Goal: Transaction & Acquisition: Download file/media

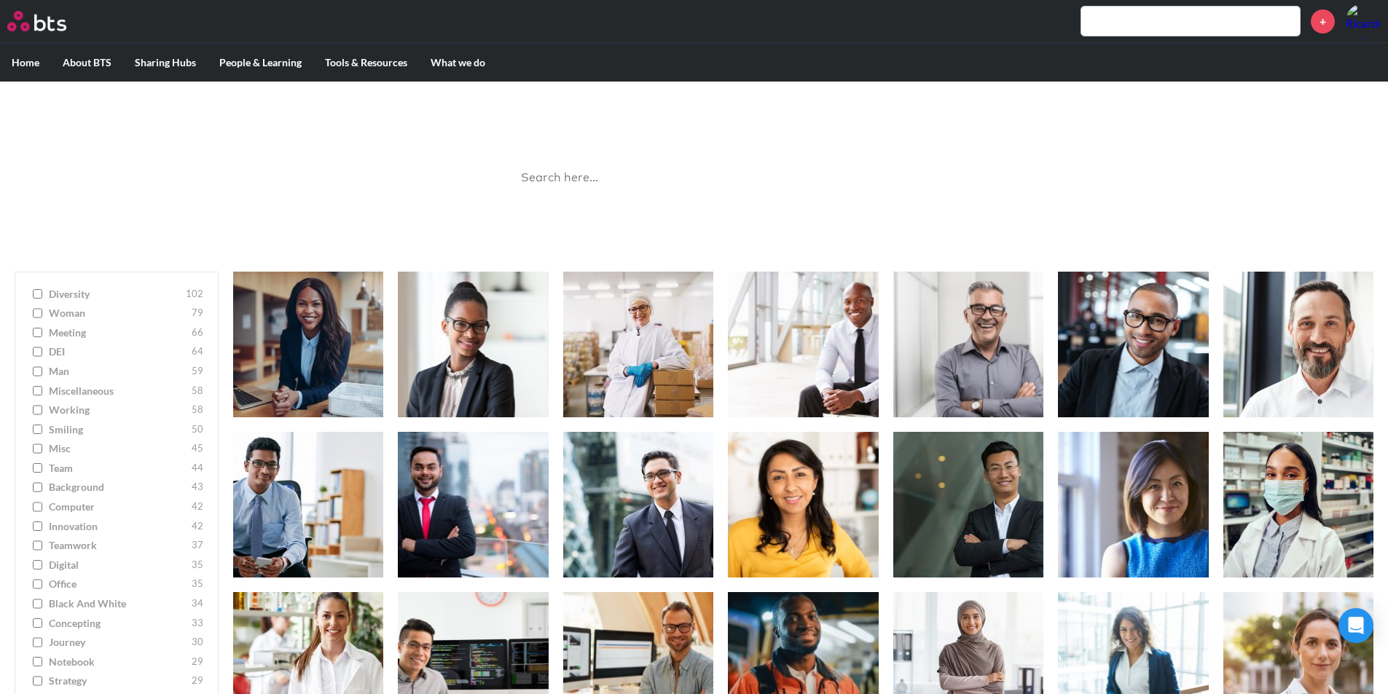
click at [633, 201] on div "Image Gallery Best reusable photos in one place Ask a Question/Provide Feedback" at bounding box center [695, 169] width 394 height 146
click at [635, 187] on input "search" at bounding box center [694, 178] width 364 height 39
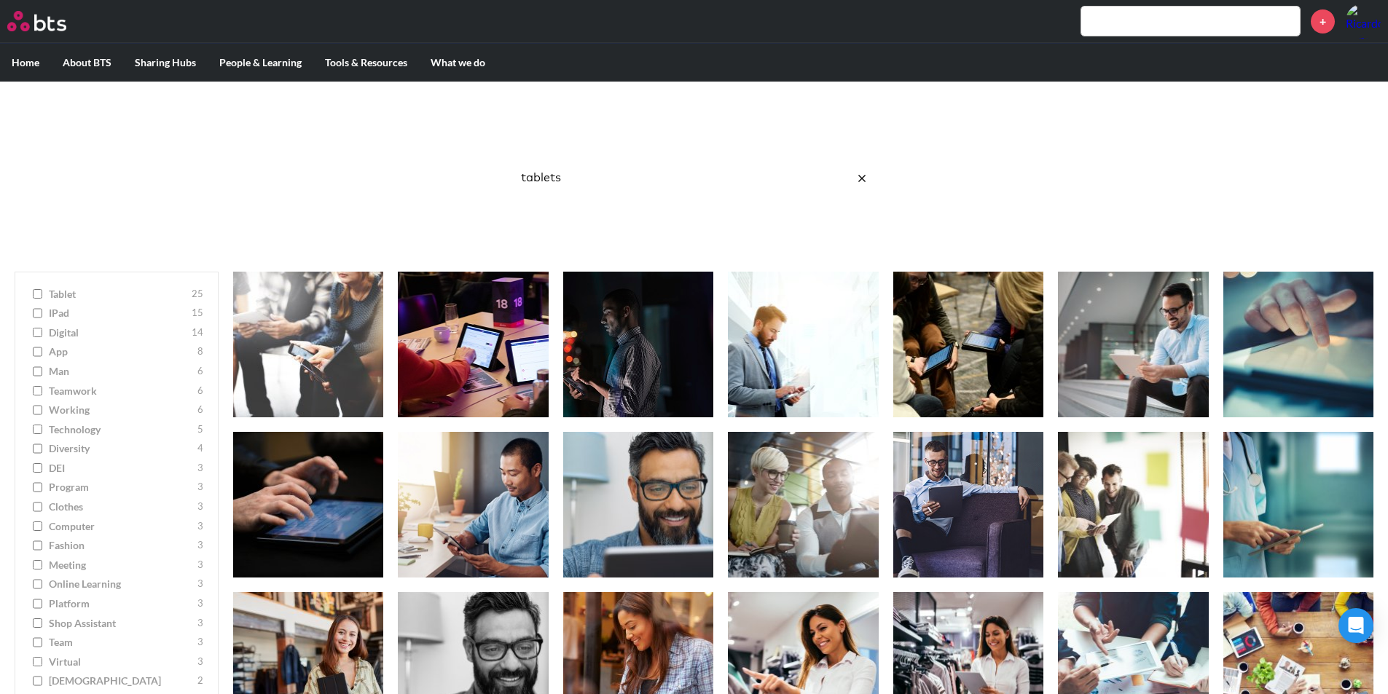
click at [522, 182] on input "tablets" at bounding box center [694, 178] width 364 height 39
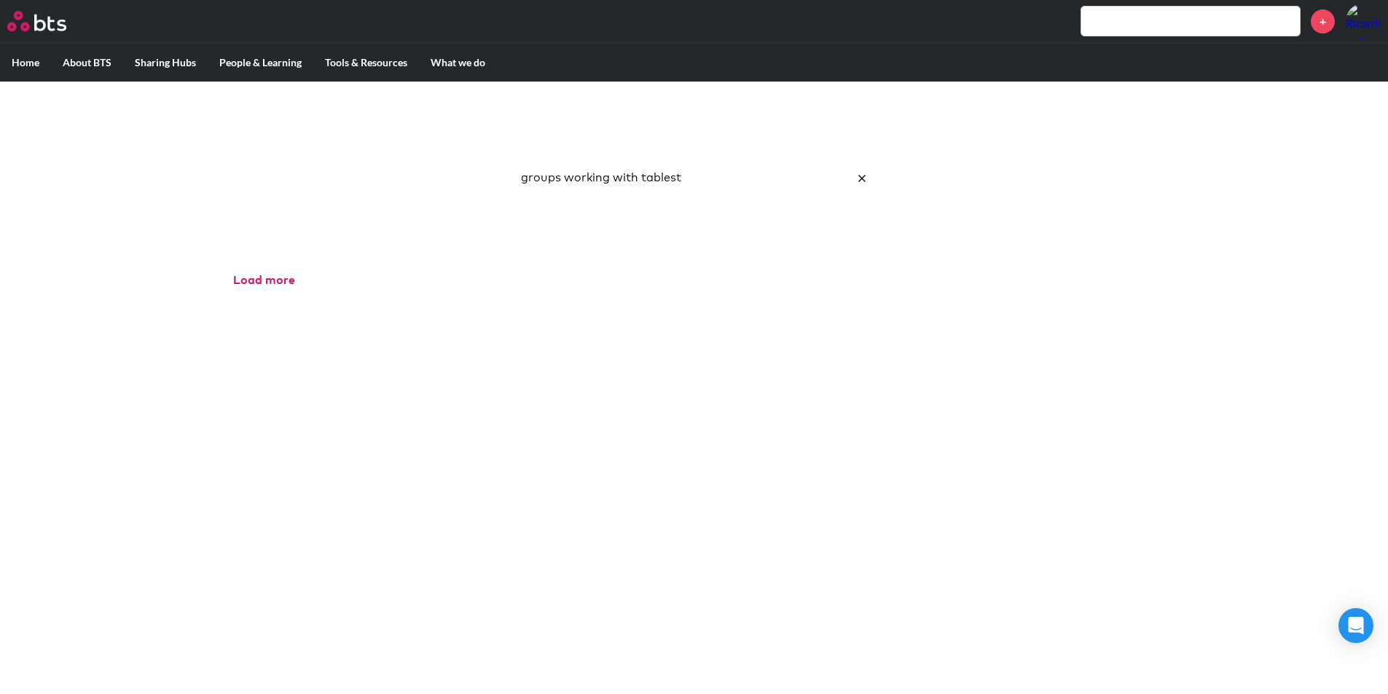
click button "submit" at bounding box center [0, 0] width 0 height 0
click at [716, 173] on input "groups working with tablest" at bounding box center [694, 178] width 364 height 39
click button "submit" at bounding box center [0, 0] width 0 height 0
click at [610, 166] on input "groups working with tablets" at bounding box center [694, 178] width 364 height 39
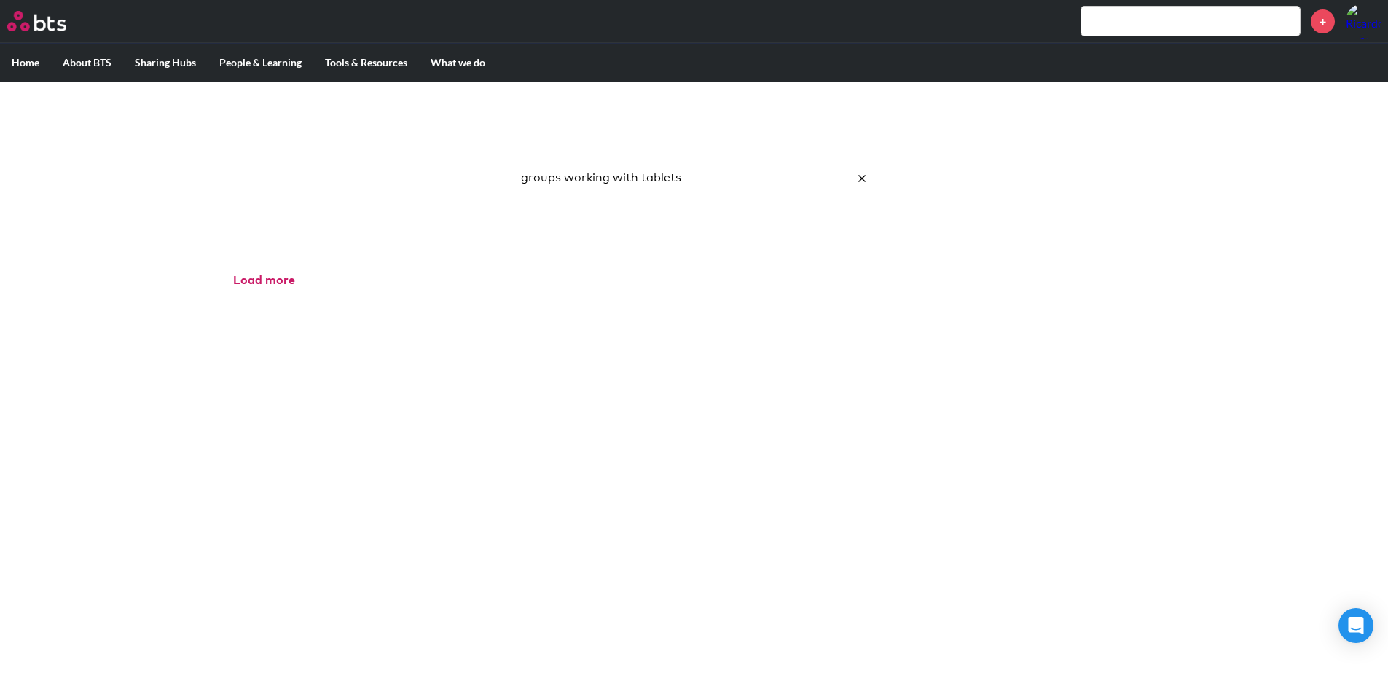
click at [610, 166] on input "groups working with tablets" at bounding box center [694, 178] width 364 height 39
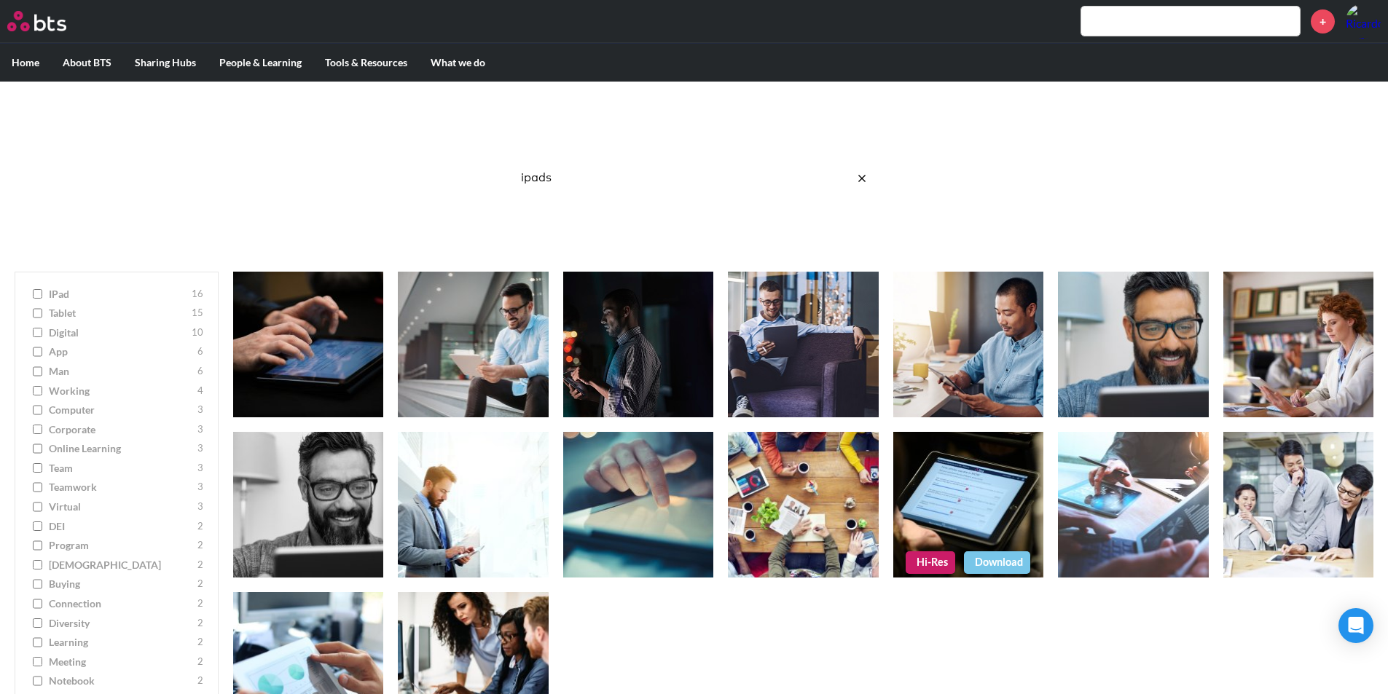
click at [1019, 474] on figure at bounding box center [968, 505] width 150 height 146
click at [955, 487] on figure at bounding box center [968, 505] width 150 height 146
click at [619, 163] on input "ipads" at bounding box center [694, 178] width 364 height 39
click at [618, 163] on input "ipads" at bounding box center [694, 178] width 364 height 39
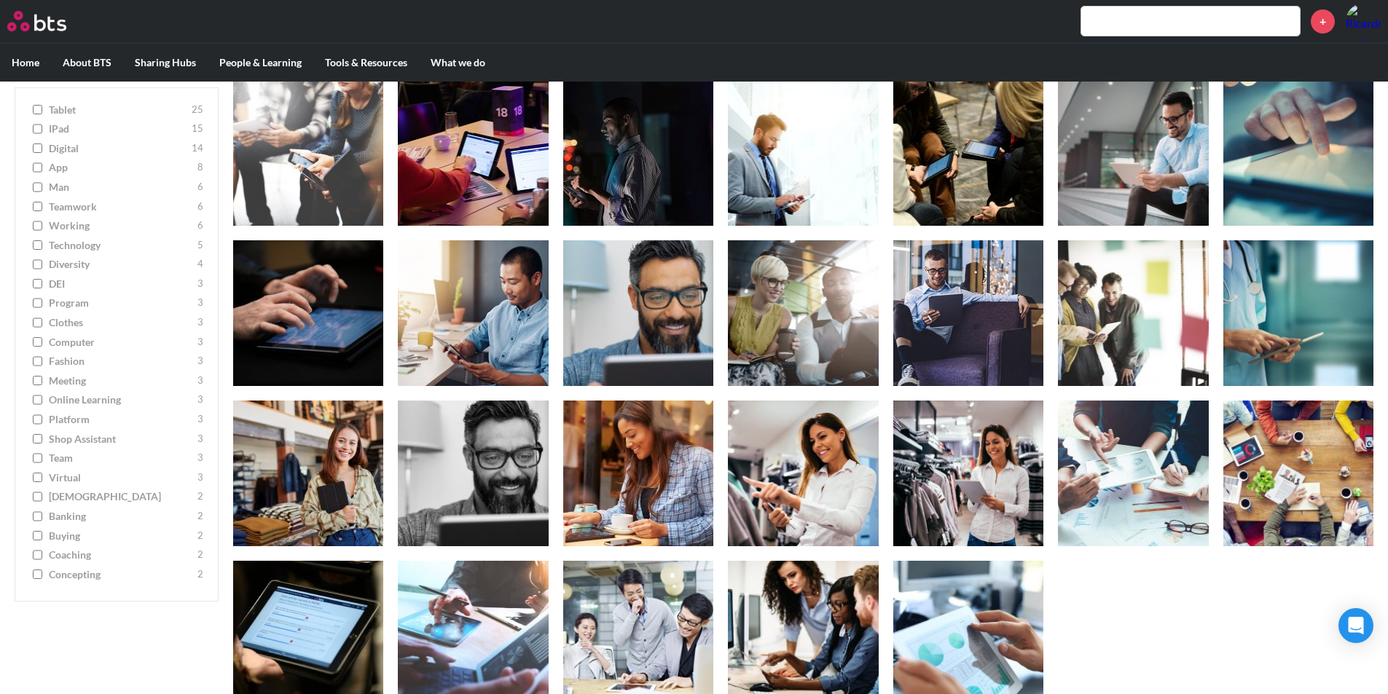
scroll to position [235, 0]
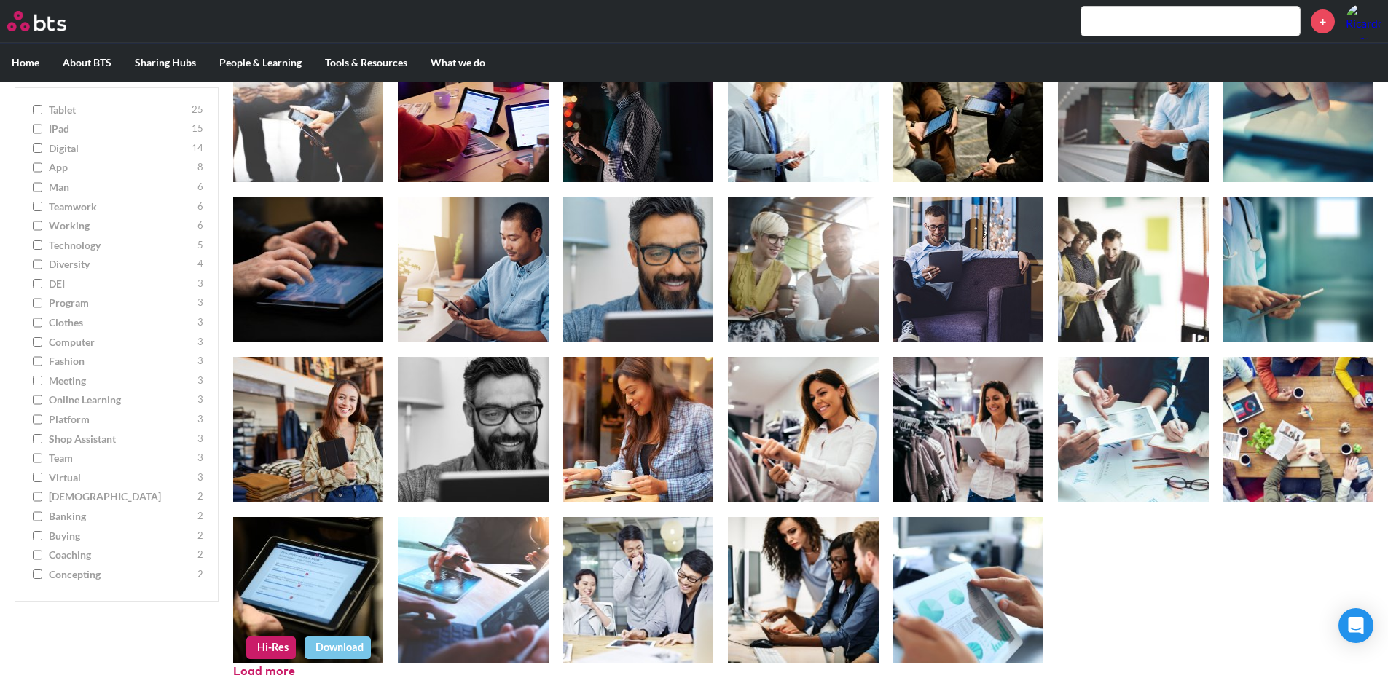
type input "tablets"
click at [353, 647] on link "Download" at bounding box center [338, 648] width 66 height 22
